Goal: Navigation & Orientation: Find specific page/section

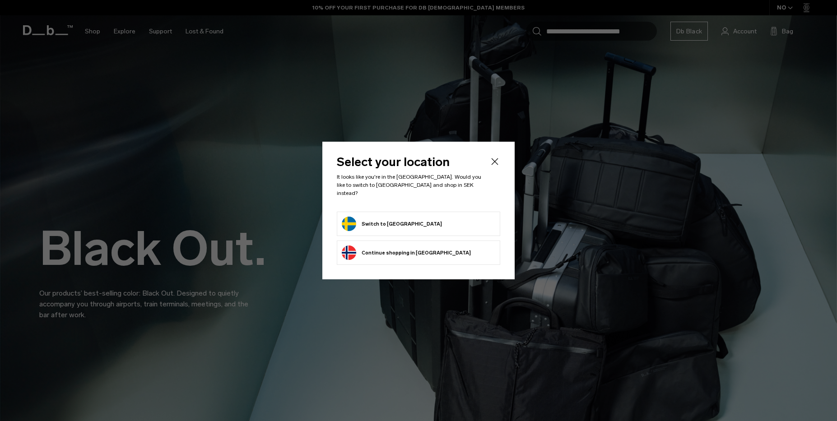
scroll to position [311, 0]
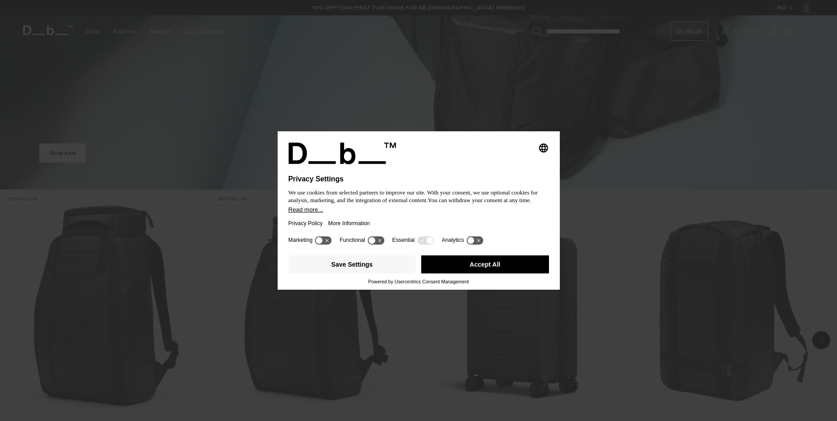
click at [477, 266] on button "Accept All" at bounding box center [485, 264] width 128 height 18
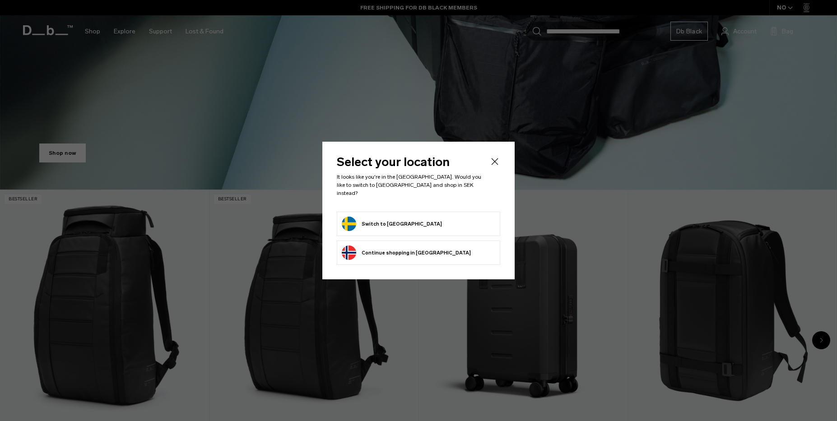
click at [496, 166] on icon "Close" at bounding box center [494, 161] width 11 height 11
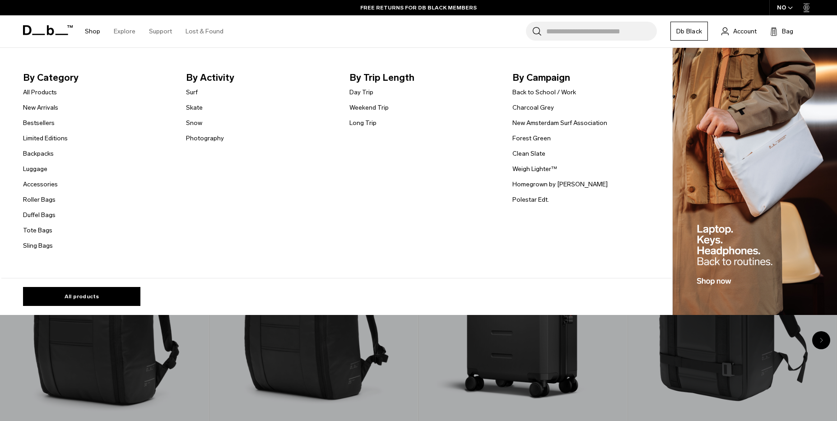
click at [59, 79] on span "By Category" at bounding box center [97, 77] width 149 height 14
click at [42, 91] on link "All Products" at bounding box center [40, 92] width 34 height 9
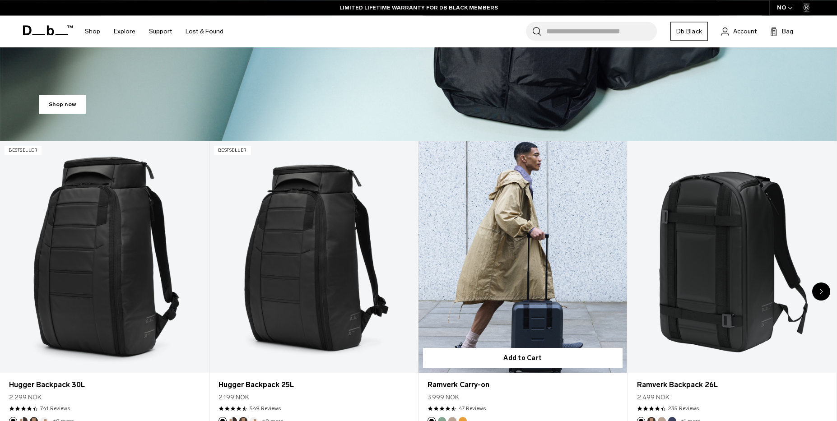
scroll to position [436, 0]
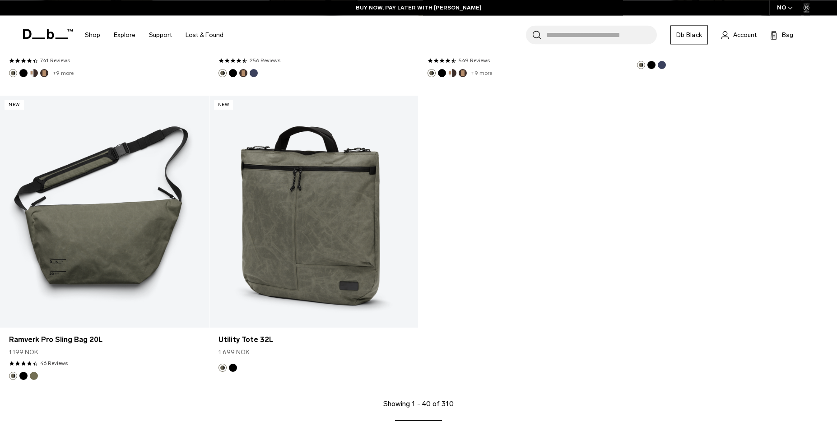
scroll to position [3426, 0]
